Goal: Transaction & Acquisition: Purchase product/service

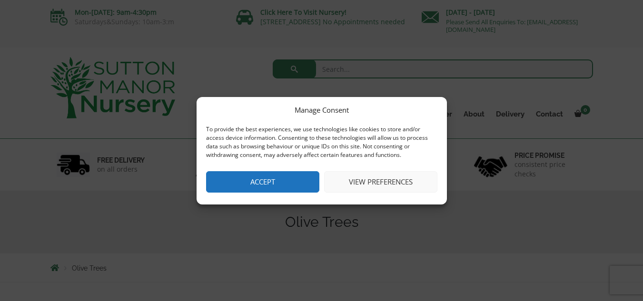
click at [253, 179] on button "Accept" at bounding box center [262, 181] width 113 height 21
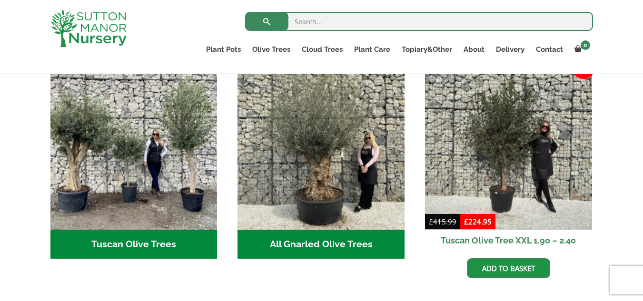
scroll to position [357, 0]
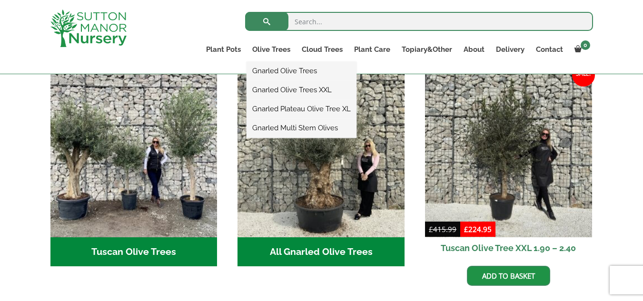
click at [280, 90] on link "Gnarled Olive Trees XXL" at bounding box center [302, 90] width 110 height 14
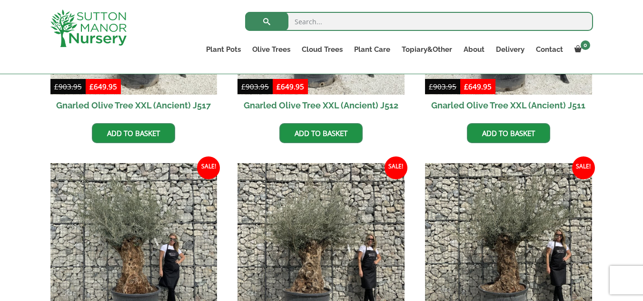
scroll to position [924, 0]
